Goal: Answer question/provide support

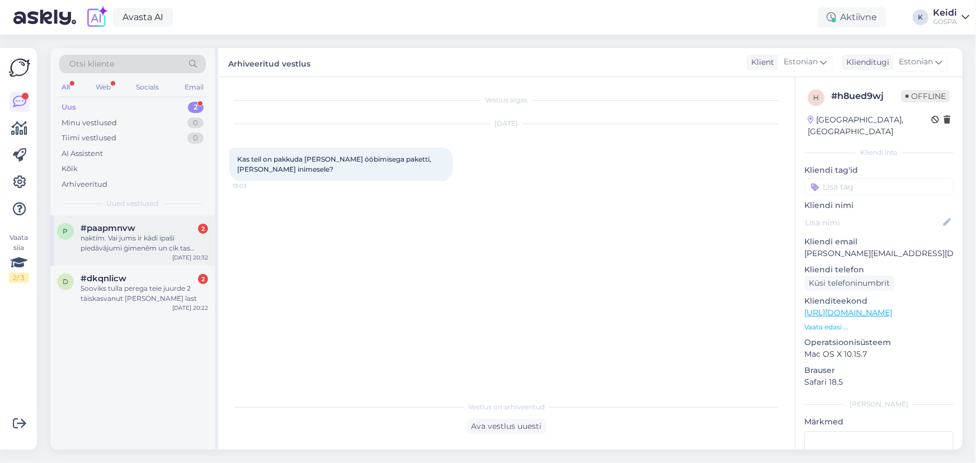
drag, startPoint x: 126, startPoint y: 239, endPoint x: 151, endPoint y: 234, distance: 25.0
click at [126, 238] on div "naktīm. Vai jums ir kādi īpaši piedāvājumi ģimenēm un cik tas maksātu?" at bounding box center [145, 243] width 128 height 20
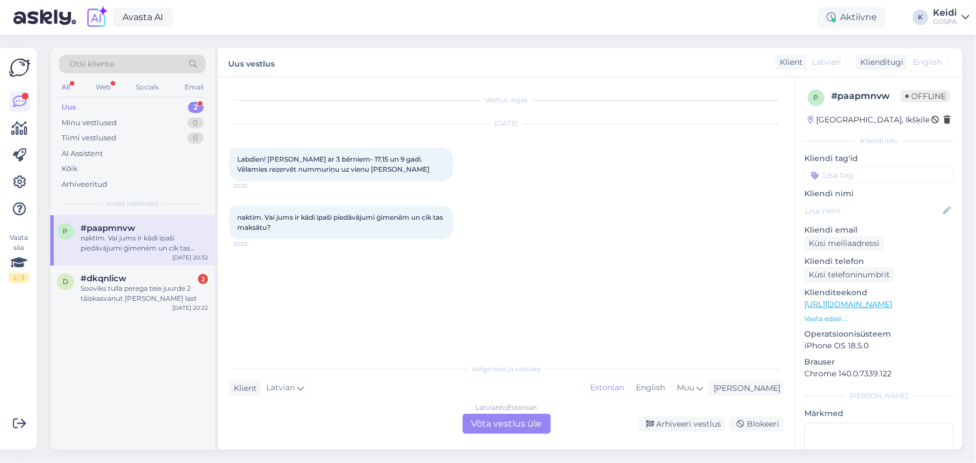
click at [525, 424] on div "Latvian to Estonian Võta vestlus üle" at bounding box center [507, 424] width 88 height 20
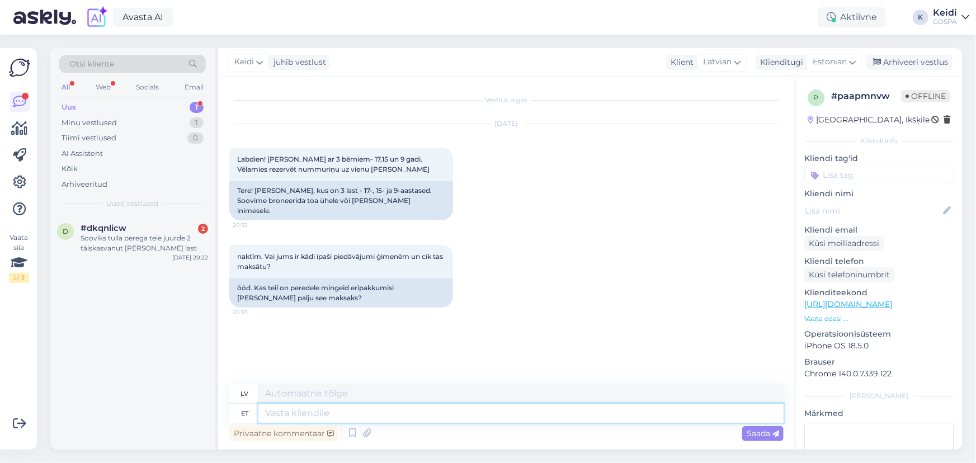
click at [337, 418] on textarea at bounding box center [520, 413] width 525 height 19
type textarea "Tere!"
type textarea "Sveiki!"
type textarea "Tere! Hinnad s"
type textarea "Sveiki! Cenas"
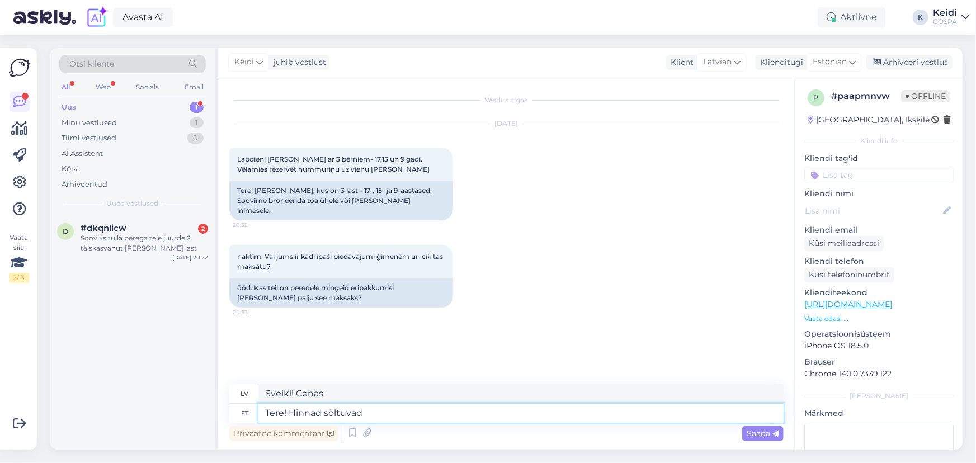
type textarea "Tere! Hinnad sõltuvad s"
type textarea "Sveiki! Cenas ir atkarīgas no"
type textarea "Tere! Hinnad sõltuvad sellest m"
type textarea "Sveiki! Cenas ir atkarīgas no tā"
type textarea "Tere! Hinnad sõltuvad sellest millal"
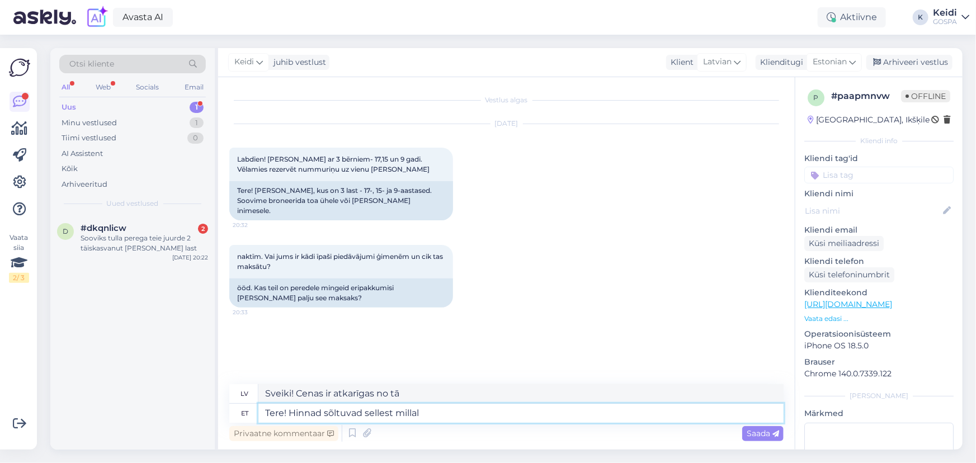
type textarea "Sveiki! Cenas ir atkarīgas no laika"
type textarea "Tere! Hinnad sõltuvad sellest millal soovite m"
type textarea "Sveiki! Cenas ir atkarīgas no vēlamā laika."
type textarea "Tere! Hinnad sõltuvad sellest millal soovite meid kü"
type textarea "Sveiki! Cenas ir atkarīgas no tā, kad vēlaties mūs saņemt."
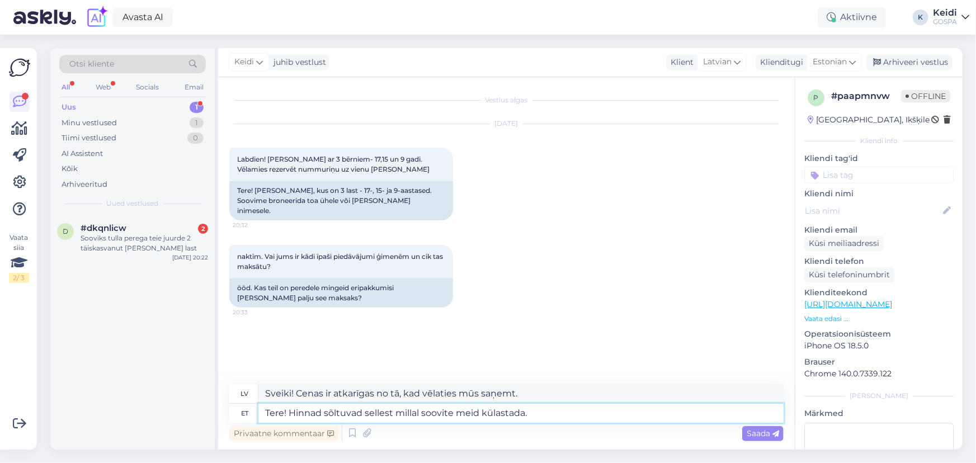
type textarea "Tere! Hinnad sõltuvad sellest millal soovite meid külastada."
type textarea "Sveiki! Cenas ir atkarīgas no tā, kad vēlaties mūs apmeklēt."
type textarea "Tere! Hinnad sõltuvad sellest millal soovite meid külastada. Palun ki"
type textarea "Sveiki! Cenas ir atkarīgas no tā, kad vēlaties mūs apmeklēt. Lūdzu,"
type textarea "Tere! Hinnad sõltuvad sellest millal soovite meid külastada. Palun kirjutage o"
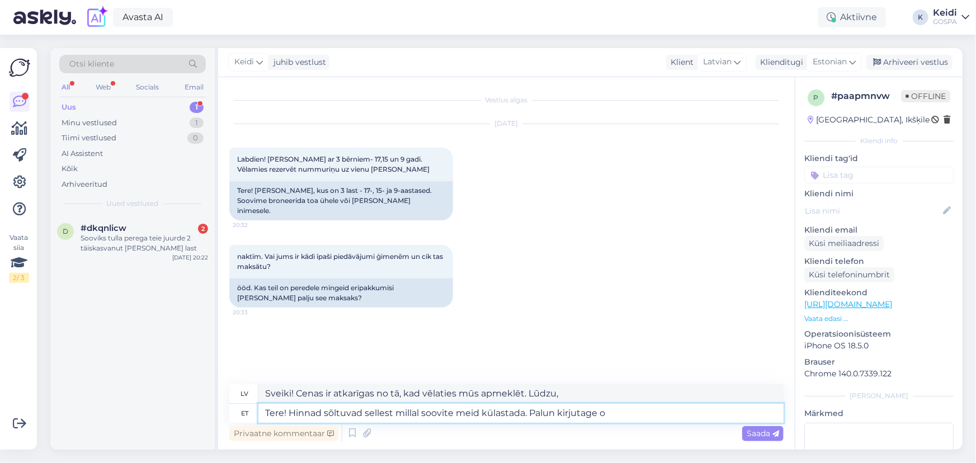
type textarea "Sveiki! Cenas ir atkarīgas no tā, kad vēlaties mūs apmeklēt. Lūdzu, rakstiet"
type textarea "Tere! Hinnad sõltuvad sellest millal soovite meid külastada. Palun kirjutage om…"
type textarea "Sveiki! Cenas ir atkarīgas no tā, kad vēlaties mūs apmeklēt. Lūdzu, rakstiet mu…"
type textarea "Tere! Hinnad sõltuvad sellest millal soovite meid külastada. Palun kirjutage om…"
type textarea "Sveiki! Cenas ir atkarīgas no tā, kad vēlaties mūs apmeklēt. Lūdzu, rakstiet sa…"
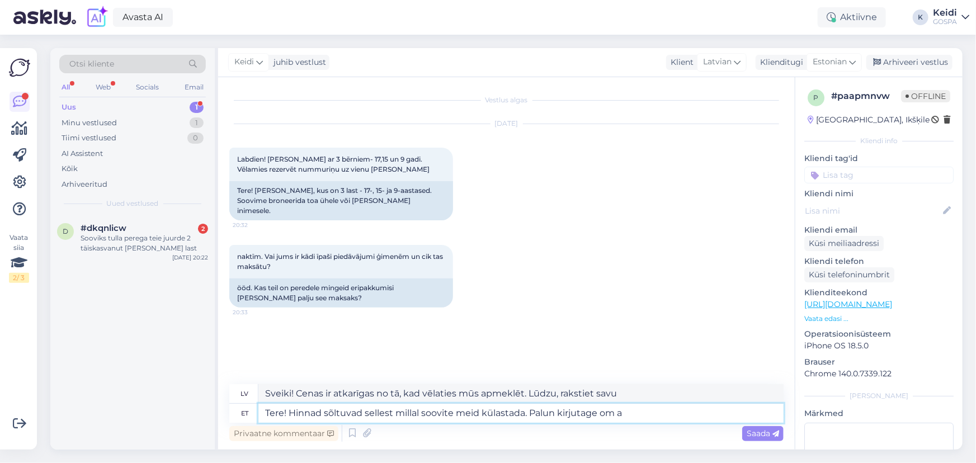
type textarea "Tere! Hinnad sõltuvad sellest millal soovite meid külastada. Palun kirjutage om"
type textarea "Sveiki! Cenas ir atkarīgas no tā, kad vēlaties mūs apmeklēt. Lūdzu, rakstiet mu…"
type textarea "Tere! Hinnad sõltuvad sellest millal soovite meid külastada. [PERSON_NAME] kirj…"
type textarea "Sveiki! Cenas ir atkarīgas no tā, kad vēlaties mūs apmeklēt. Lūdzu, rakstiet sa…"
type textarea "Tere! Hinnad sõltuvad sellest millal soovite meid külastada. [PERSON_NAME] kirj…"
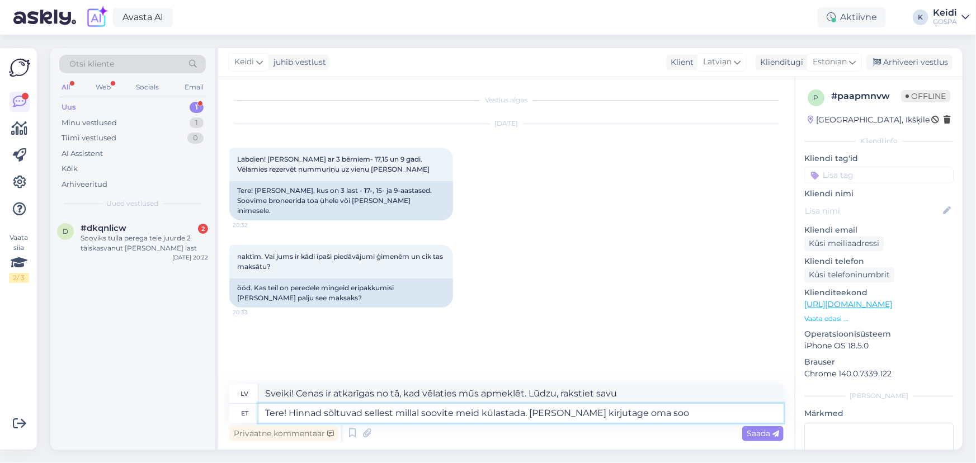
type textarea "Sveiki! Cenas ir atkarīgas no tā, kad vēlaties mūs apmeklēt. Lūdzu, norādiet sa…"
type textarea "Tere! Hinnad sõltuvad sellest millal soovite meid külastada. [PERSON_NAME] kirj…"
type textarea "Sveiki! Cenas ir atkarīgas no tā, kad vēlaties mūs apmeklēt. Lūdzu, rakstiet sa…"
type textarea "Tere! Hinnad sõltuvad sellest millal soovite meid külastada. [PERSON_NAME] kirj…"
type textarea "Sveiki! Cenas ir atkarīgas no tā, kad vēlaties mūs apmeklēt. Lūdzu, rakstiet sa…"
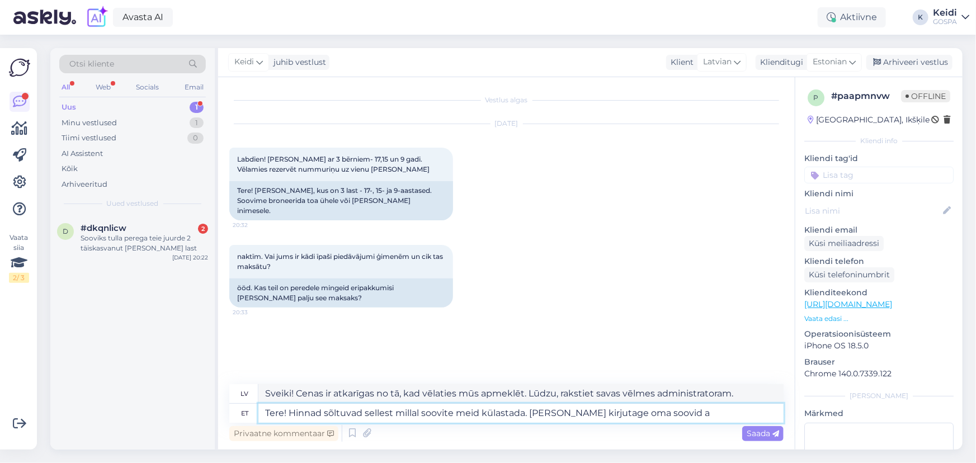
type textarea "Tere! Hinnad sõltuvad sellest millal soovite meid külastada. [PERSON_NAME] kirj…"
type textarea "Sveiki! Cenas ir atkarīgas no tā, kad vēlaties mūs apmeklēt. Lūdzu, rakstiet sa…"
type textarea "Tere! Hinnad sõltuvad sellest millal soovite meid külastada. [PERSON_NAME] kirj…"
type textarea "Sveiki! Cenas ir atkarīgas no tā, kad vēlaties mūs apmeklēt. Lūdzu, rakstiet sa…"
type textarea "Tere! Hinnad sõltuvad sellest millal soovite meid külastada. [PERSON_NAME] kirj…"
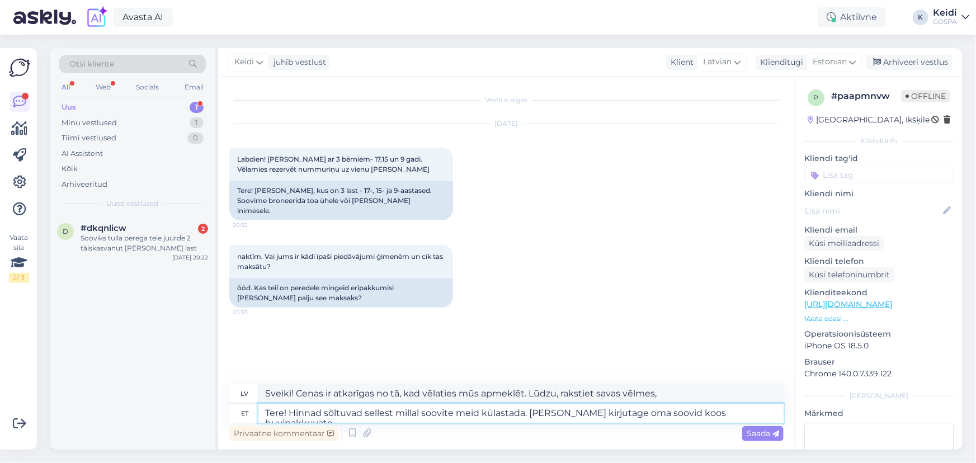
type textarea "Sveiki! Cenas ir atkarīgas no tā, kad vēlaties mūs apmeklēt. Lūdzu, rakstiet sa…"
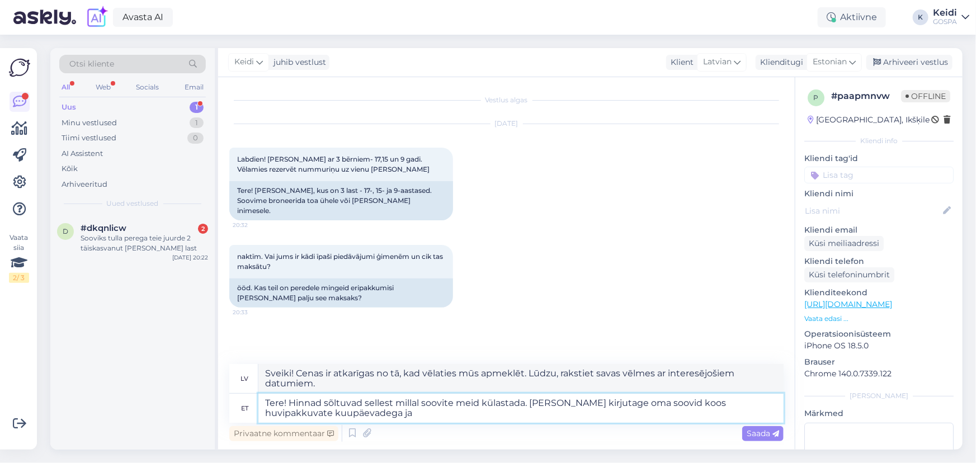
type textarea "Tere! Hinnad sõltuvad sellest millal soovite meid külastada. [PERSON_NAME] kirj…"
type textarea "Sveiki! Cenas ir atkarīgas no tā, kad vēlaties mūs apmeklēt. Lūdzu, rakstiet sa…"
type textarea "Tere! Hinnad sõltuvad sellest millal soovite meid külastada. [PERSON_NAME] kirj…"
type textarea "Sveiki! Cenas ir atkarīgas no tā, kad vēlaties mūs apmeklēt. Lūdzu, rakstiet sa…"
type textarea "Tere! Hinnad sõltuvad sellest millal soovite meid külastada. [PERSON_NAME] kirj…"
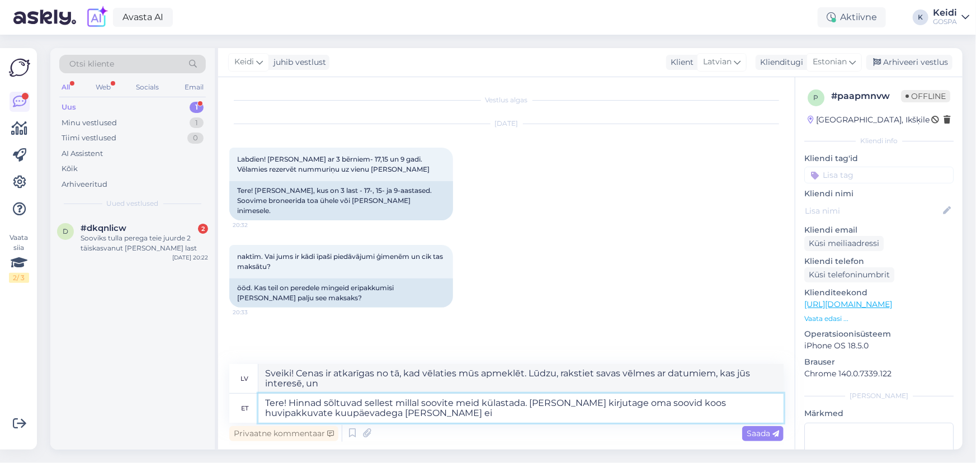
type textarea "Sveiki! Cenas ir atkarīgas no tā, kad vēlaties mūs apmeklēt. Lūdzu, rakstiet sa…"
type textarea "Tere! Hinnad sõltuvad sellest millal soovite meid külastada. [PERSON_NAME] kirj…"
type textarea "Sveiki! Cenas ir atkarīgas no tā, kad vēlaties mūs apmeklēt. Lūdzu, rakstiet sa…"
type textarea "Tere! Hinnad sõltuvad sellest millal soovite meid külastada. [PERSON_NAME] kirj…"
type textarea "Sveiki! Cenas ir atkarīgas no tā, kad vēlaties mūs apmeklēt. Lūdzu, rakstiet sa…"
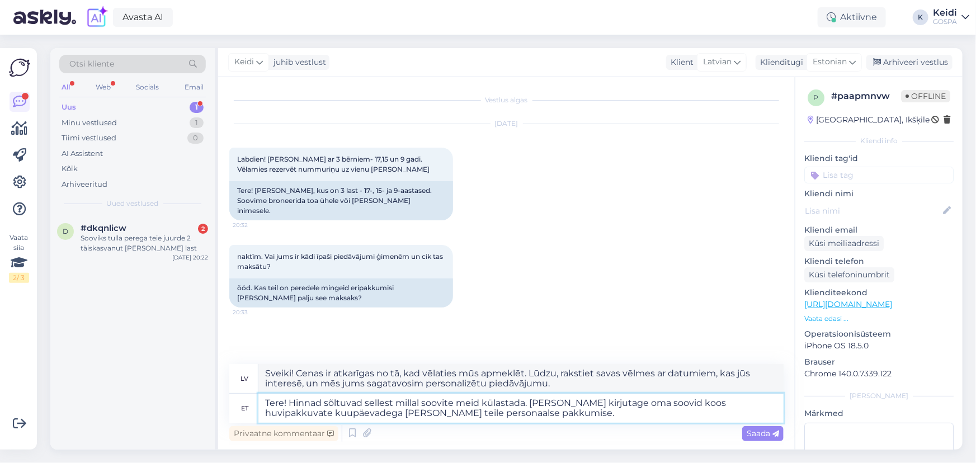
click at [653, 402] on textarea "Tere! Hinnad sõltuvad sellest millal soovite meid külastada. [PERSON_NAME] kirj…" at bounding box center [520, 408] width 525 height 29
type textarea "Tere! Hinnad sõltuvad sellest millal soovite meid külastada. [PERSON_NAME] kirj…"
type textarea "Sveiki! Cenas ir atkarīgas no tā, kad vēlaties mūs apmeklēt. Lūdzu, ierakstiet …"
type textarea "Tere! Hinnad sõltuvad sellest millal soovite meid külastada. [PERSON_NAME] kirj…"
type textarea "Sveiki! Cenas ir atkarīgas no tā, kad vēlaties mūs apmeklēt. Lūdzu, komentāros …"
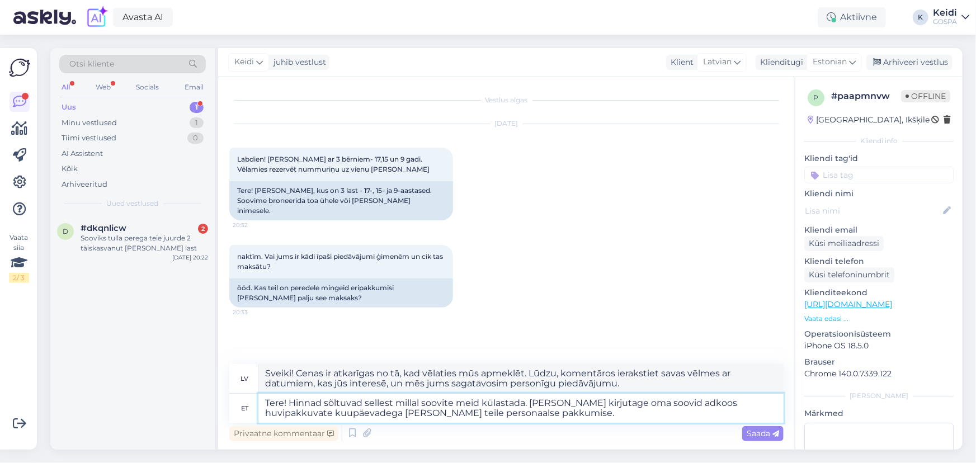
type textarea "Tere! Hinnad sõltuvad sellest millal soovite meid külastada. [PERSON_NAME] kirj…"
type textarea "Sveiki! Cenas ir atkarīgas no tā, kad vēlaties mūs apmeklēt. Lūdzu, rakstiet sa…"
type textarea "Tere! Hinnad sõltuvad sellest millal soovite meid külastada. [PERSON_NAME] kirj…"
type textarea "Sveiki! Cenas ir atkarīgas no tā, kad vēlaties mūs apmeklēt. Lūdzu, ierakstiet …"
type textarea "Tere! Hinnad sõltuvad sellest millal soovite meid külastada. [PERSON_NAME] kirj…"
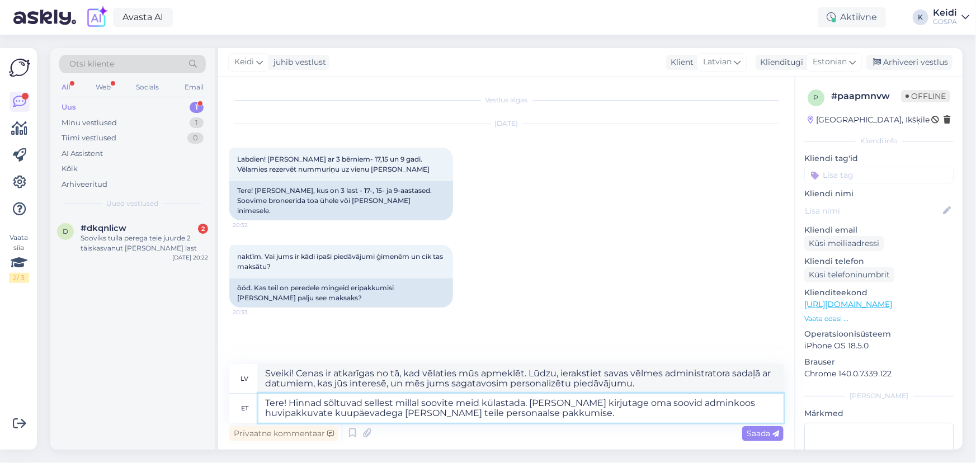
type textarea "Sveiki! Cenas ir atkarīgas no tā, kad vēlaties mūs apmeklēt. Lūdzu, rakstiet sa…"
type textarea "Tere! Hinnad sõltuvad sellest millal soovite meid külastada. [PERSON_NAME] kirj…"
type textarea "Sveiki! Cenas ir atkarīgas no tā, kad vēlaties mūs apmeklēt. Lūdzu, rakstiet sa…"
type textarea "Tere! Hinnad sõltuvad sellest millal soovite meid külastada. [PERSON_NAME] kirj…"
type textarea "Sveiki! Cenas ir atkarīgas no tā, kad vēlaties mūs apmeklēt. Lūdzu, rakstiet sa…"
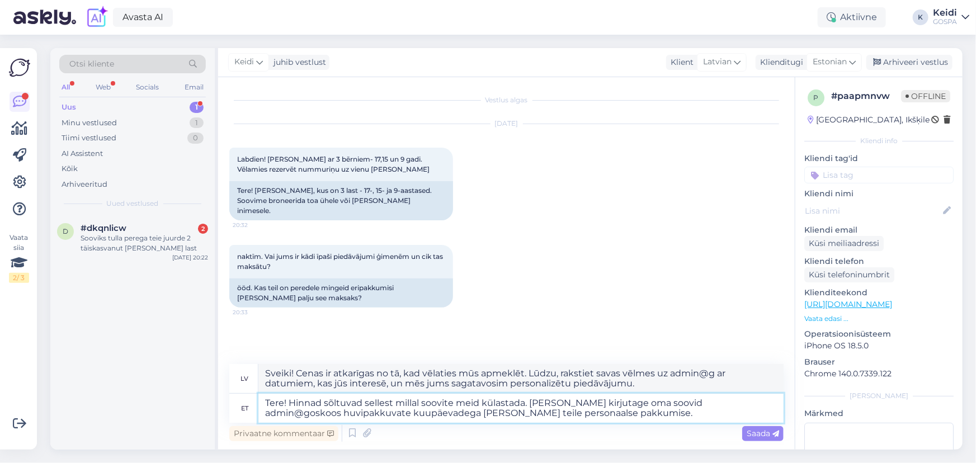
type textarea "Tere! Hinnad sõltuvad sellest millal soovite meid külastada. [PERSON_NAME] kirj…"
type textarea "Sveiki! Cenas ir atkarīgas no tā, kad vēlaties mūs apmeklēt. Lūdzu, rakstiet sa…"
type textarea "Tere! Hinnad sõltuvad sellest millal soovite meid külastada. [PERSON_NAME] kirj…"
type textarea "Sveiki! Cenas ir atkarīgas no tā, kad vēlaties mūs apmeklēt. Lūdzu, rakstiet sa…"
type textarea "Tere! Hinnad sõltuvad sellest millal soovite meid külastada. Palun kirjutage om…"
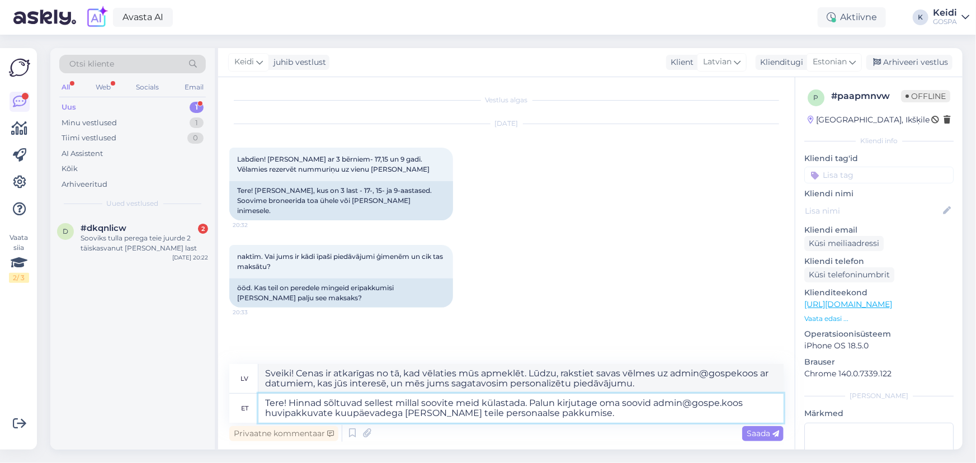
type textarea "Sveiki! Cenas ir atkarīgas no tā, kad vēlaties mūs apmeklēt. Lūdzu, rakstiet sa…"
type textarea "Tere! Hinnad sõltuvad sellest millal soovite meid külastada. [PERSON_NAME] kirj…"
type textarea "Sveiki! Cenas ir atkarīgas no tā, kad vēlaties mūs apmeklēt. Lūdzu, rakstiet sa…"
type textarea "Tere! Hinnad sõltuvad sellest millal soovite meid külastada. [PERSON_NAME] kirj…"
type textarea "Sveiki! Cenas ir atkarīgas no tā, kad vēlaties mūs apmeklēt. Lūdzu, rakstiet sa…"
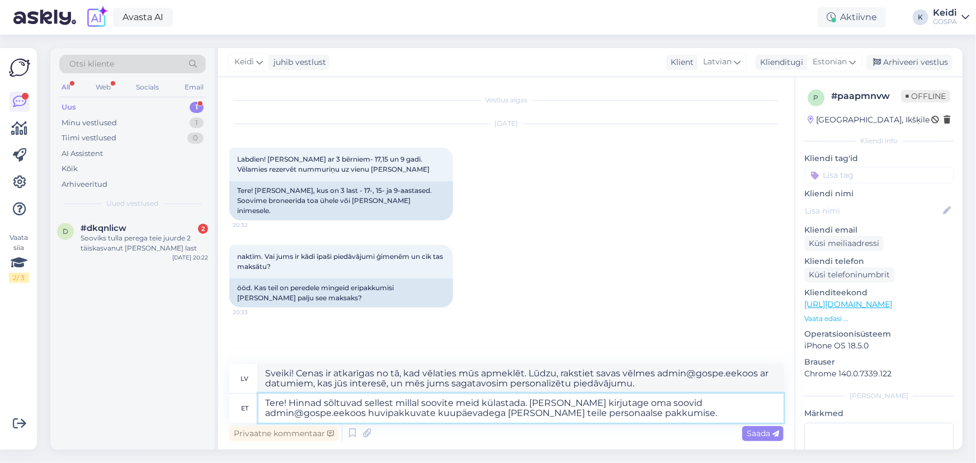
type textarea "Tere! Hinnad sõltuvad sellest millal soovite meid külastada. [PERSON_NAME] kirj…"
type textarea "Sveiki! Cenas ir atkarīgas no tā, kad vēlaties mūs apmeklēt. Lūdzu, rakstiet sa…"
type textarea "Tere! Hinnad sõltuvad sellest millal soovite meid külastada. [PERSON_NAME] kirj…"
click at [761, 438] on span "Saada" at bounding box center [763, 434] width 32 height 10
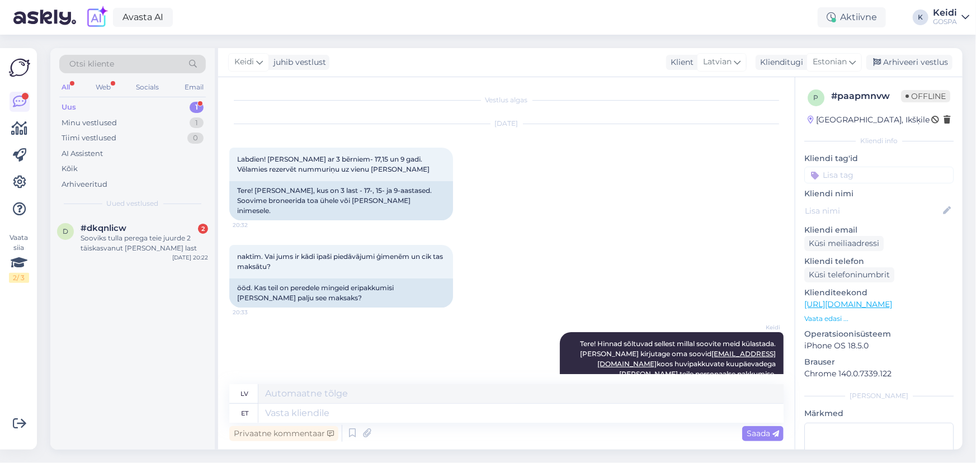
scroll to position [63, 0]
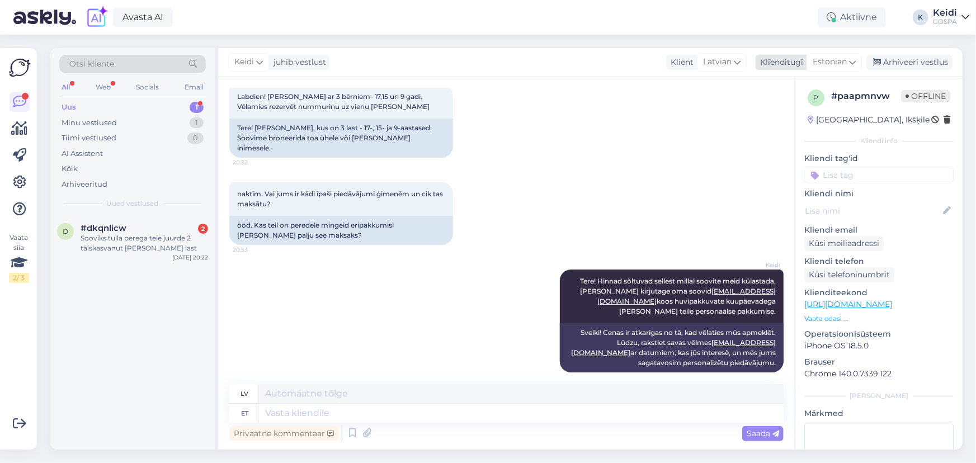
drag, startPoint x: 909, startPoint y: 59, endPoint x: 883, endPoint y: 67, distance: 26.2
click at [907, 60] on div "Arhiveeri vestlus" at bounding box center [910, 62] width 86 height 15
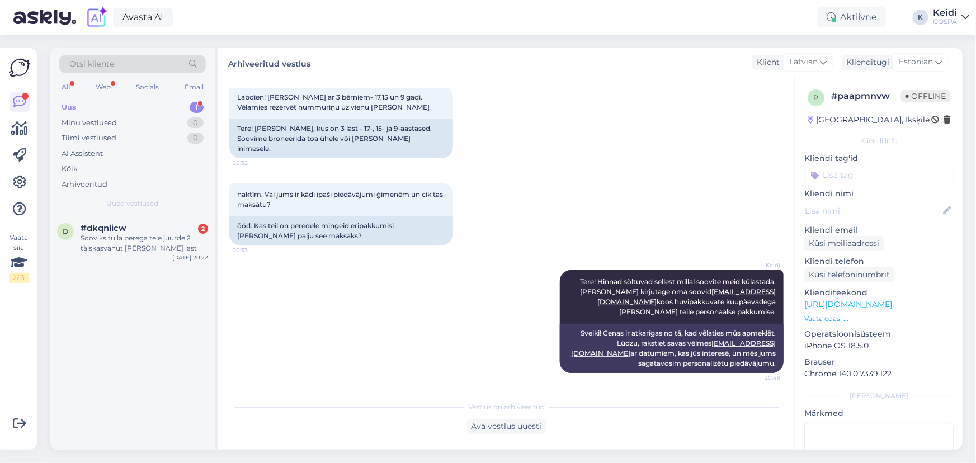
scroll to position [51, 0]
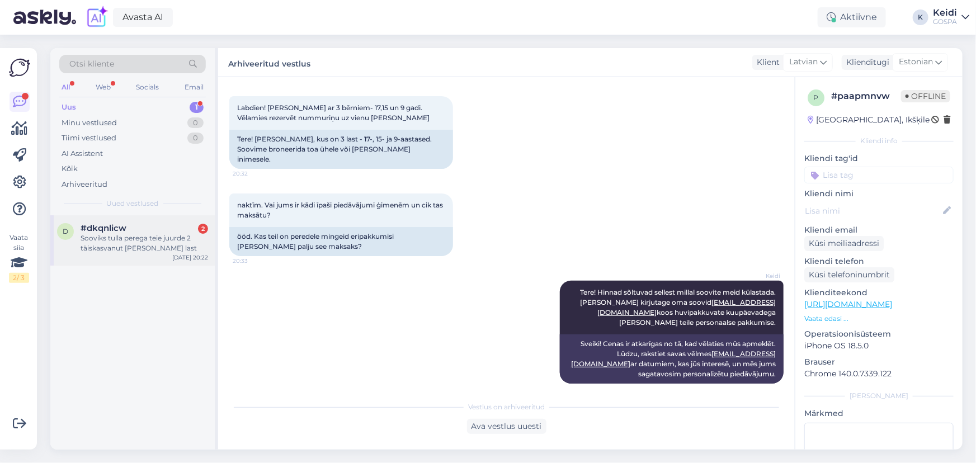
click at [140, 234] on div "Sooviks tulla perega teie juurde 2 täiskasvanut [PERSON_NAME] last" at bounding box center [145, 243] width 128 height 20
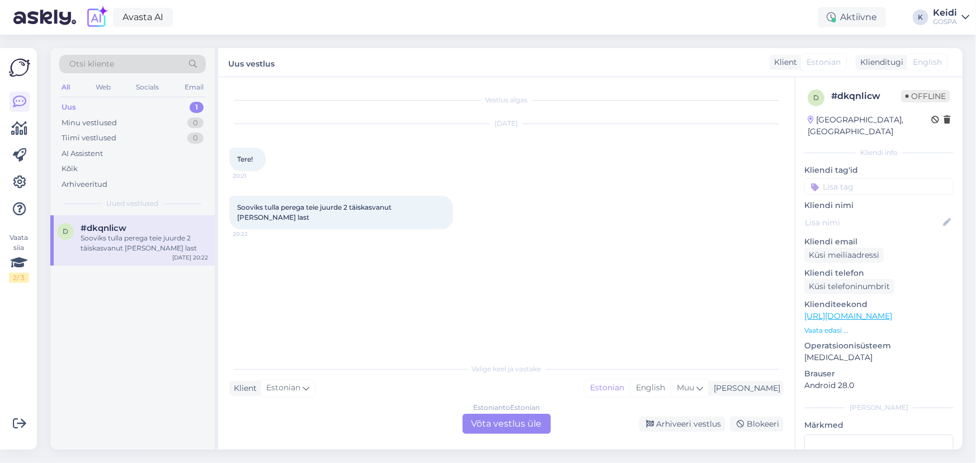
click at [511, 425] on div "Estonian to Estonian Võta vestlus üle" at bounding box center [507, 424] width 88 height 20
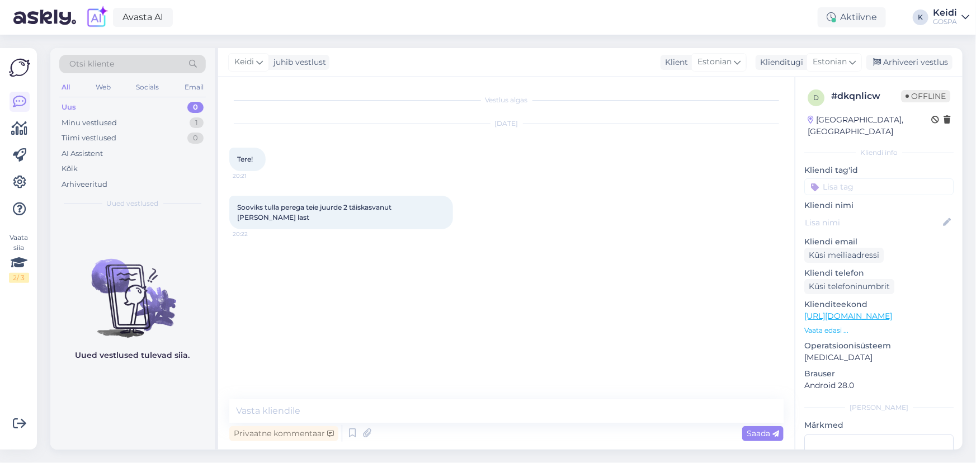
click at [326, 398] on div "Vestlus algas [DATE] Tere! 20:21 Sooviks tulla perega teie juurde 2 täiskasvanu…" at bounding box center [506, 263] width 577 height 373
click at [330, 416] on textarea at bounding box center [506, 410] width 554 height 23
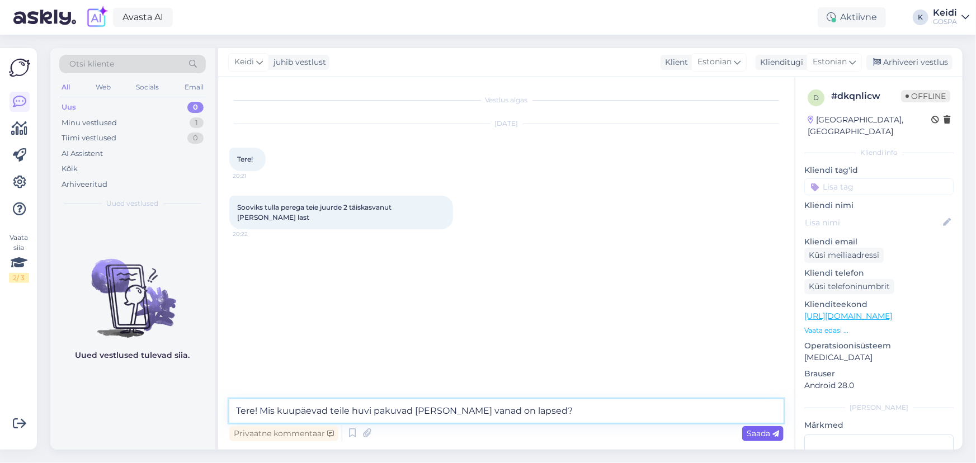
type textarea "Tere! Mis kuupäevad teile huvi pakuvad [PERSON_NAME] vanad on lapsed?"
click at [768, 435] on span "Saada" at bounding box center [763, 434] width 32 height 10
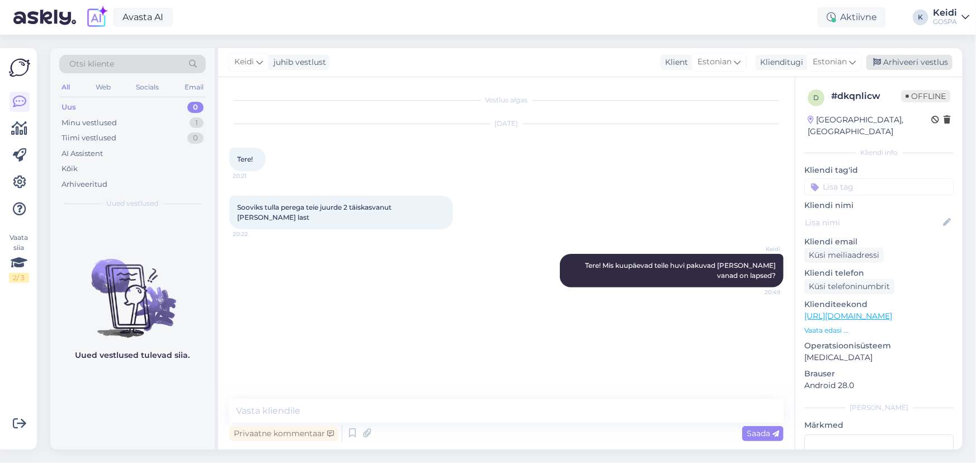
click at [887, 62] on div "Arhiveeri vestlus" at bounding box center [910, 62] width 86 height 15
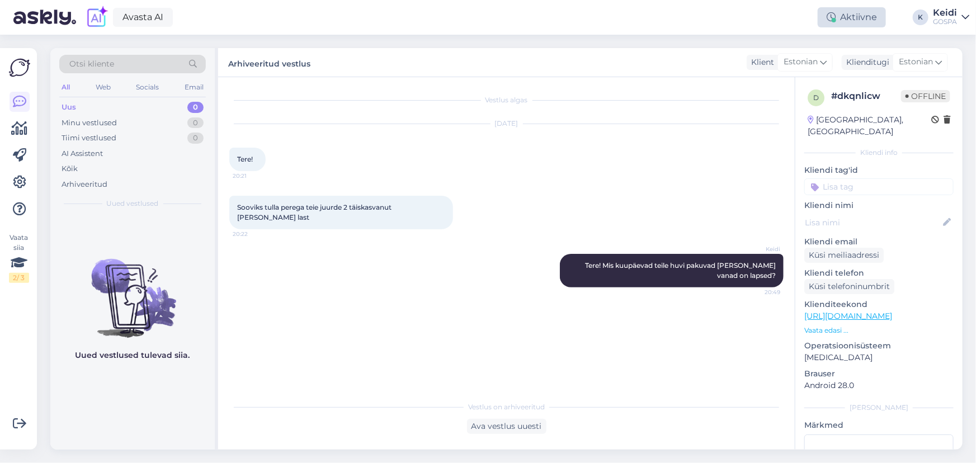
click at [853, 19] on div "Aktiivne" at bounding box center [852, 17] width 68 height 20
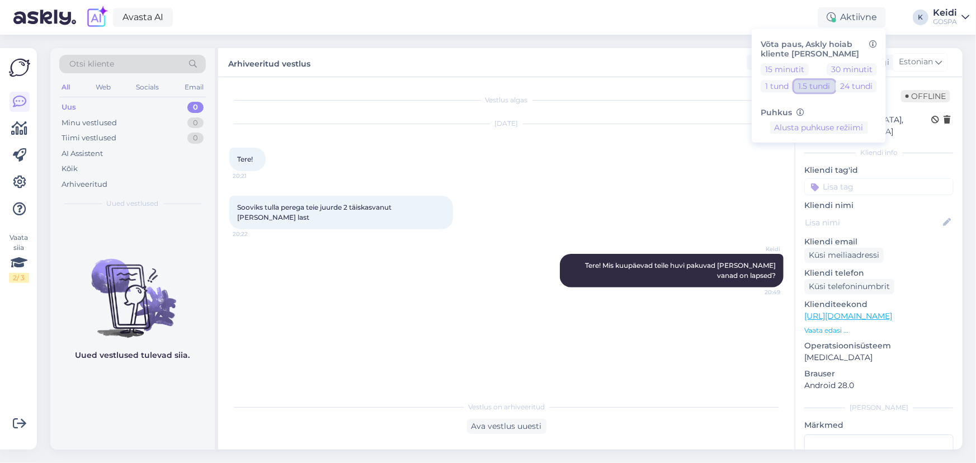
click at [811, 87] on button "1.5 tundi" at bounding box center [814, 86] width 41 height 12
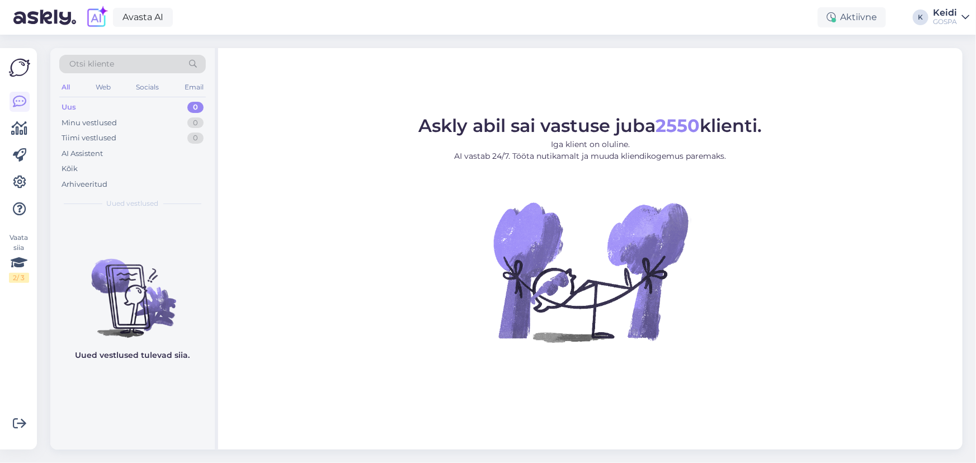
click at [73, 103] on div "Uus" at bounding box center [69, 107] width 15 height 11
